Goal: Task Accomplishment & Management: Manage account settings

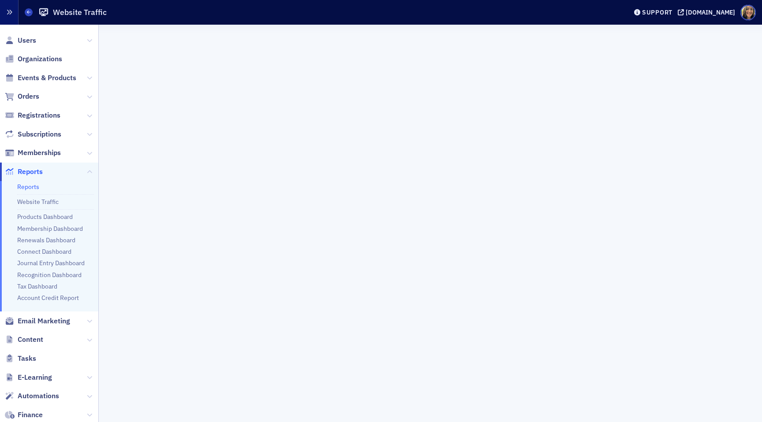
click at [16, 5] on button "button" at bounding box center [9, 12] width 19 height 25
click at [23, 38] on span "Users" at bounding box center [27, 41] width 19 height 10
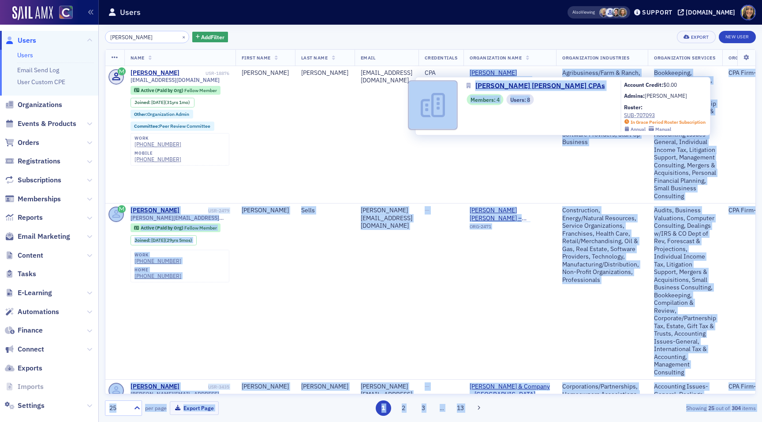
drag, startPoint x: 489, startPoint y: 70, endPoint x: 568, endPoint y: 78, distance: 78.9
click at [568, 78] on body "Users Users Email Send Log User Custom CPE Organizations Events & Products Orde…" at bounding box center [381, 211] width 762 height 422
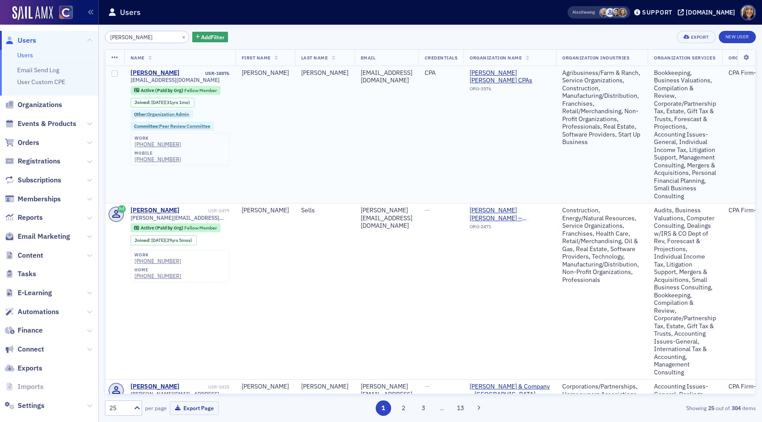
click at [354, 129] on td "jryan@wcrcpa.com" at bounding box center [386, 135] width 64 height 138
click at [148, 40] on input "jeremy ryan" at bounding box center [147, 37] width 84 height 12
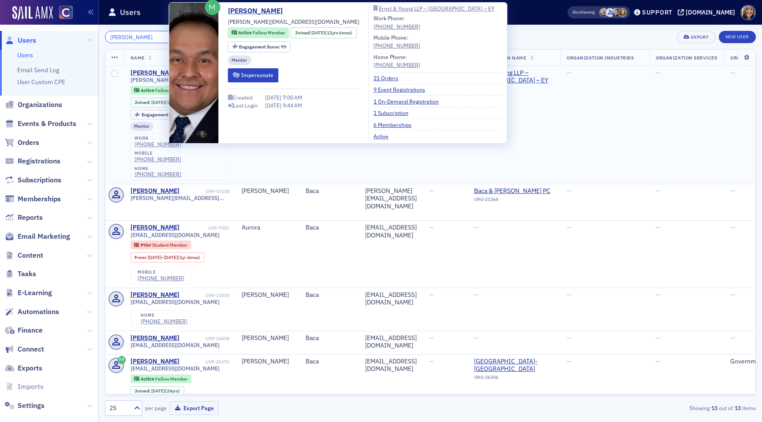
type input "diego baca"
click at [150, 70] on div "Diego J. Baca" at bounding box center [154, 73] width 49 height 8
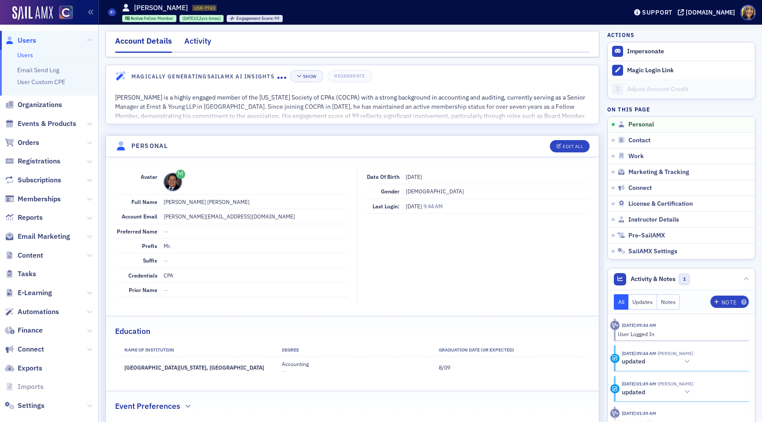
click at [201, 42] on div "Activity" at bounding box center [197, 43] width 27 height 16
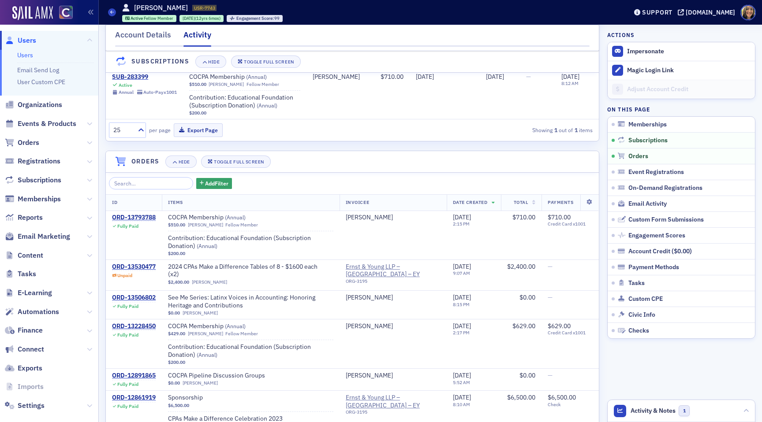
scroll to position [239, 0]
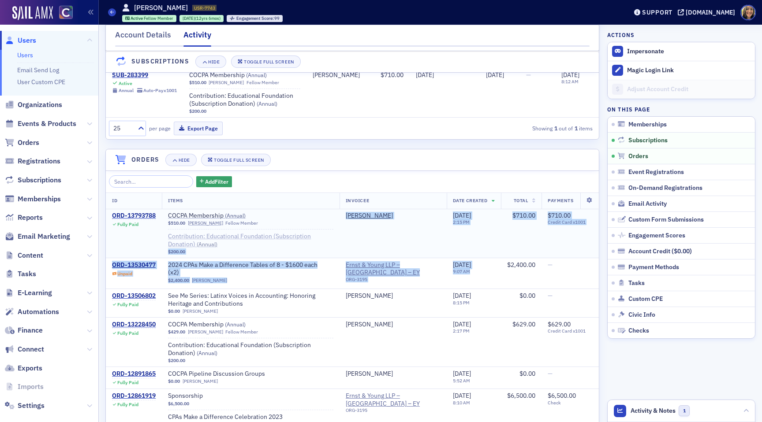
drag, startPoint x: 497, startPoint y: 282, endPoint x: 209, endPoint y: 240, distance: 290.8
click at [276, 282] on div "$2,400.00 Diego J. Baca" at bounding box center [250, 281] width 165 height 6
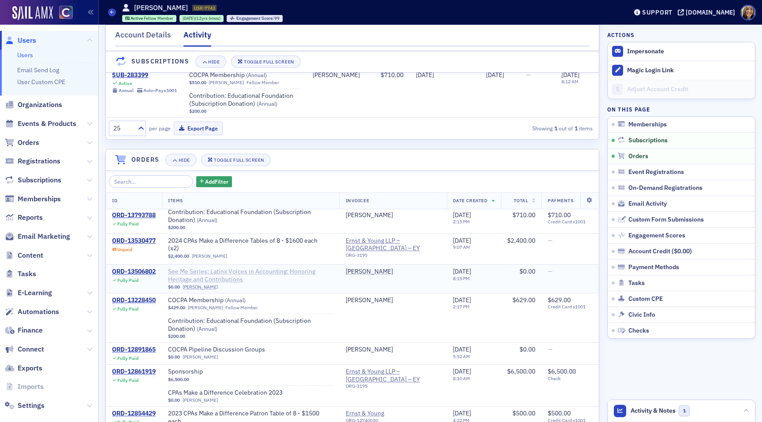
scroll to position [25, 0]
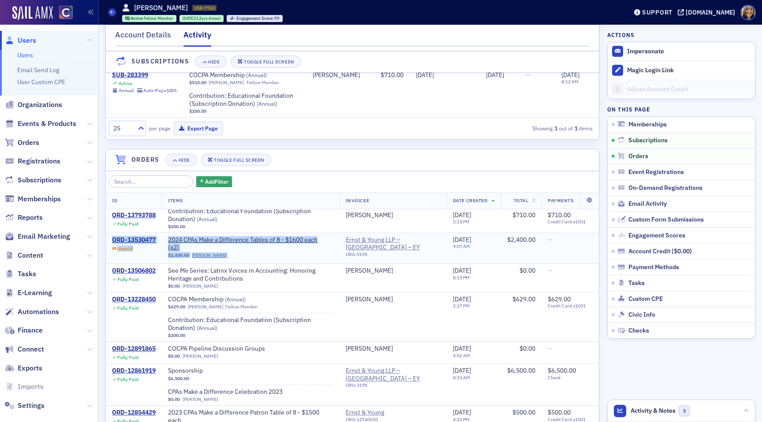
drag, startPoint x: 231, startPoint y: 258, endPoint x: 133, endPoint y: 236, distance: 100.4
click at [133, 236] on tr "ORD-13530477 Unpaid 2024 CPAs Make a Difference Tables of 8 - $1600 each (x 2 )…" at bounding box center [352, 248] width 493 height 31
click at [288, 257] on div "$2,400.00 Diego J. Baca" at bounding box center [250, 256] width 165 height 6
click at [135, 241] on div "ORD-13530477" at bounding box center [134, 240] width 44 height 8
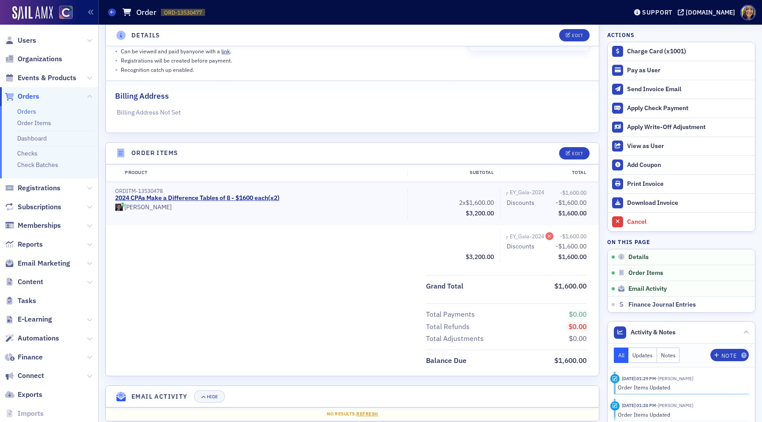
scroll to position [171, 0]
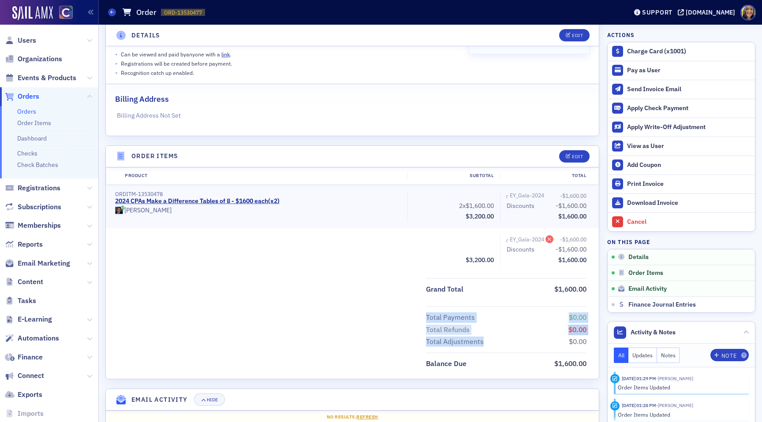
drag, startPoint x: 426, startPoint y: 314, endPoint x: 558, endPoint y: 344, distance: 135.0
click at [559, 343] on div "Total Payments $0.00 Total Refunds $0.00 Total Adjustments $0.00" at bounding box center [352, 326] width 493 height 41
click at [389, 264] on div "Subtotal $3,200.00 ┌ EY_Gala-2024 -$1,600.00 Discounts -$1,600.00 Total $1,600.…" at bounding box center [352, 249] width 493 height 31
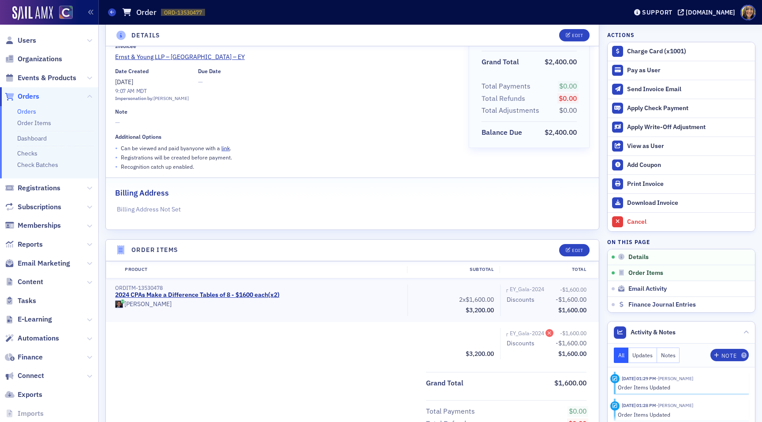
scroll to position [0, 0]
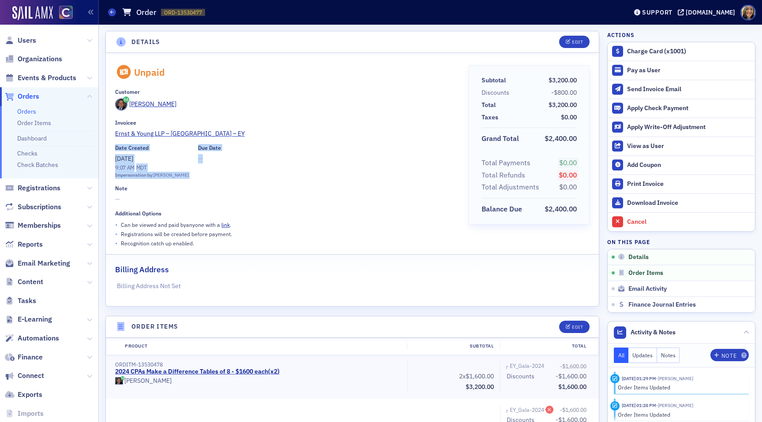
drag, startPoint x: 195, startPoint y: 175, endPoint x: 104, endPoint y: 147, distance: 95.6
click at [104, 147] on div "Details Edit Unpaid Customer Diego J. Baca Invoicee Ernst & Young LLP – Denver …" at bounding box center [430, 334] width 663 height 618
click at [236, 178] on div "Unpaid Customer Diego J. Baca Invoicee Ernst & Young LLP – Denver – EY Date Cre…" at bounding box center [285, 156] width 341 height 183
click at [224, 225] on link "link" at bounding box center [225, 224] width 8 height 7
